Goal: Find specific page/section: Find specific page/section

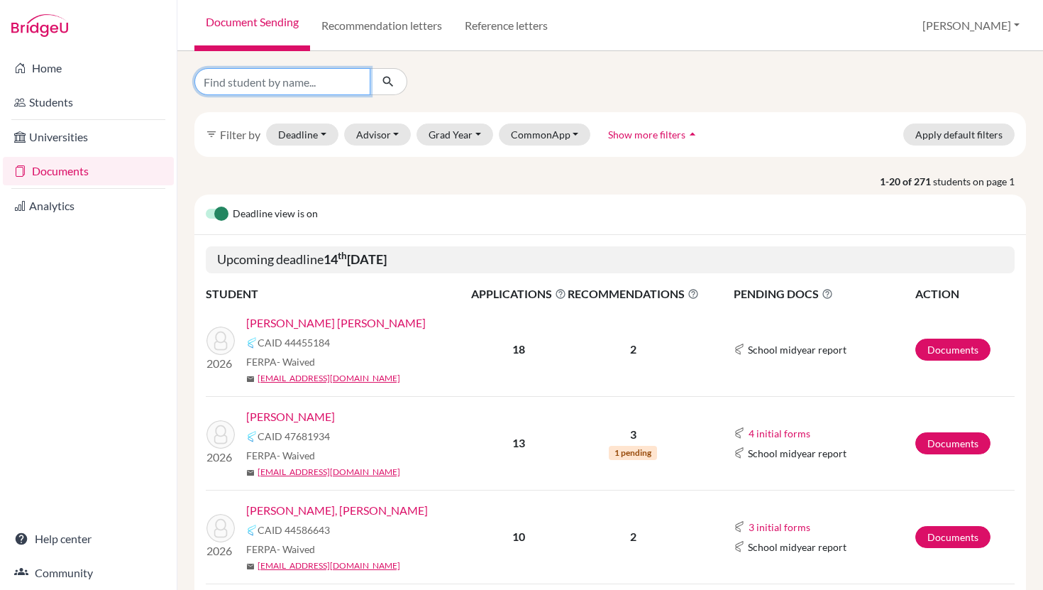
click at [269, 79] on input "Find student by name..." at bounding box center [282, 81] width 176 height 27
drag, startPoint x: 244, startPoint y: 82, endPoint x: 171, endPoint y: 82, distance: 73.1
click at [171, 82] on div "Home Students Universities Documents Analytics Help center Community Document S…" at bounding box center [521, 295] width 1043 height 590
type input "blandon"
click button "submit" at bounding box center [389, 81] width 38 height 27
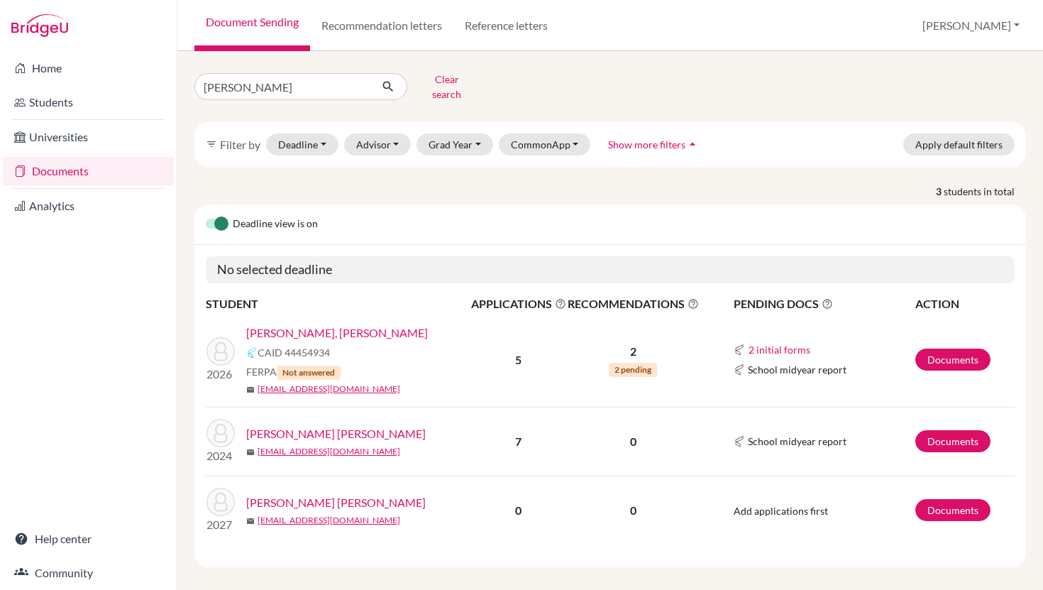
click at [285, 324] on link "[PERSON_NAME], [PERSON_NAME]" at bounding box center [337, 332] width 182 height 17
